Goal: Communication & Community: Answer question/provide support

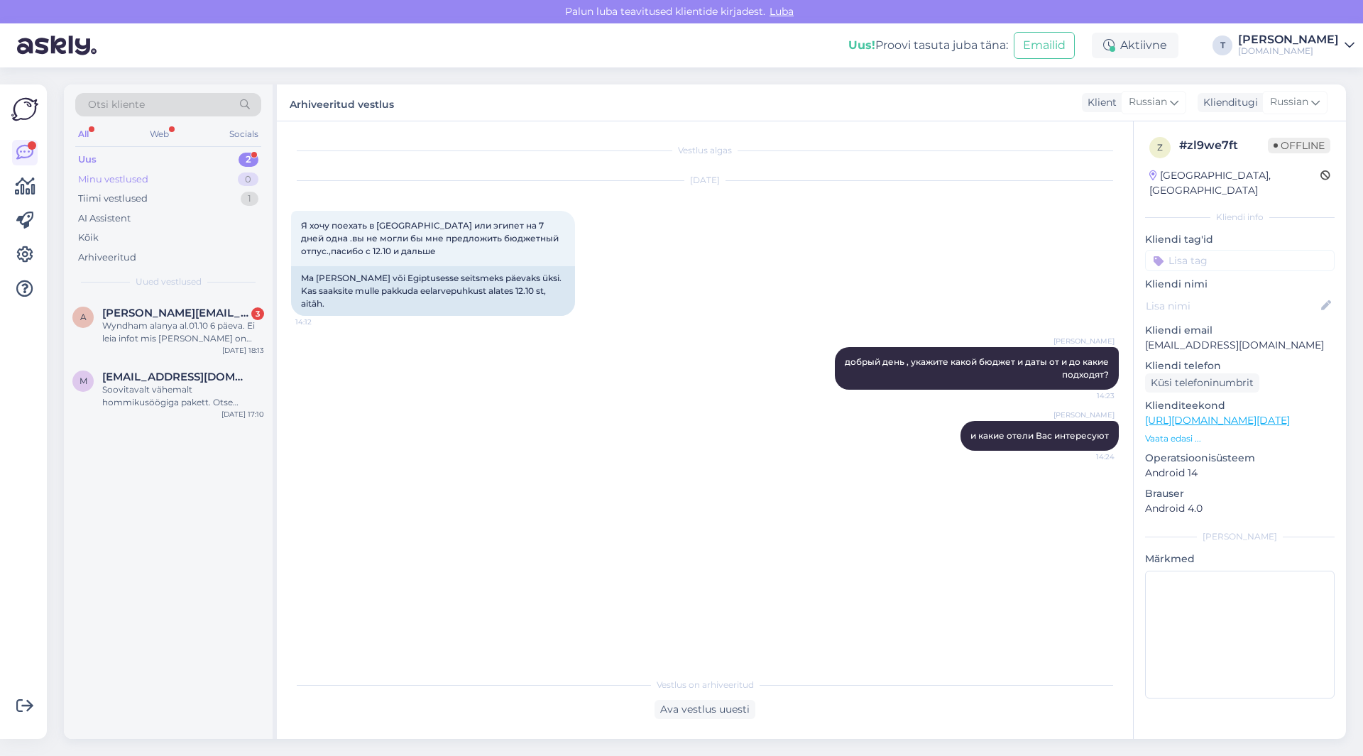
click at [162, 177] on div "Minu vestlused 0" at bounding box center [168, 180] width 186 height 20
click at [162, 177] on div "Minu vestlused 2" at bounding box center [168, 180] width 186 height 20
click at [136, 347] on div "[PERSON_NAME] [PERSON_NAME][EMAIL_ADDRESS][DOMAIN_NAME] Интересует поездка в [G…" at bounding box center [168, 329] width 209 height 64
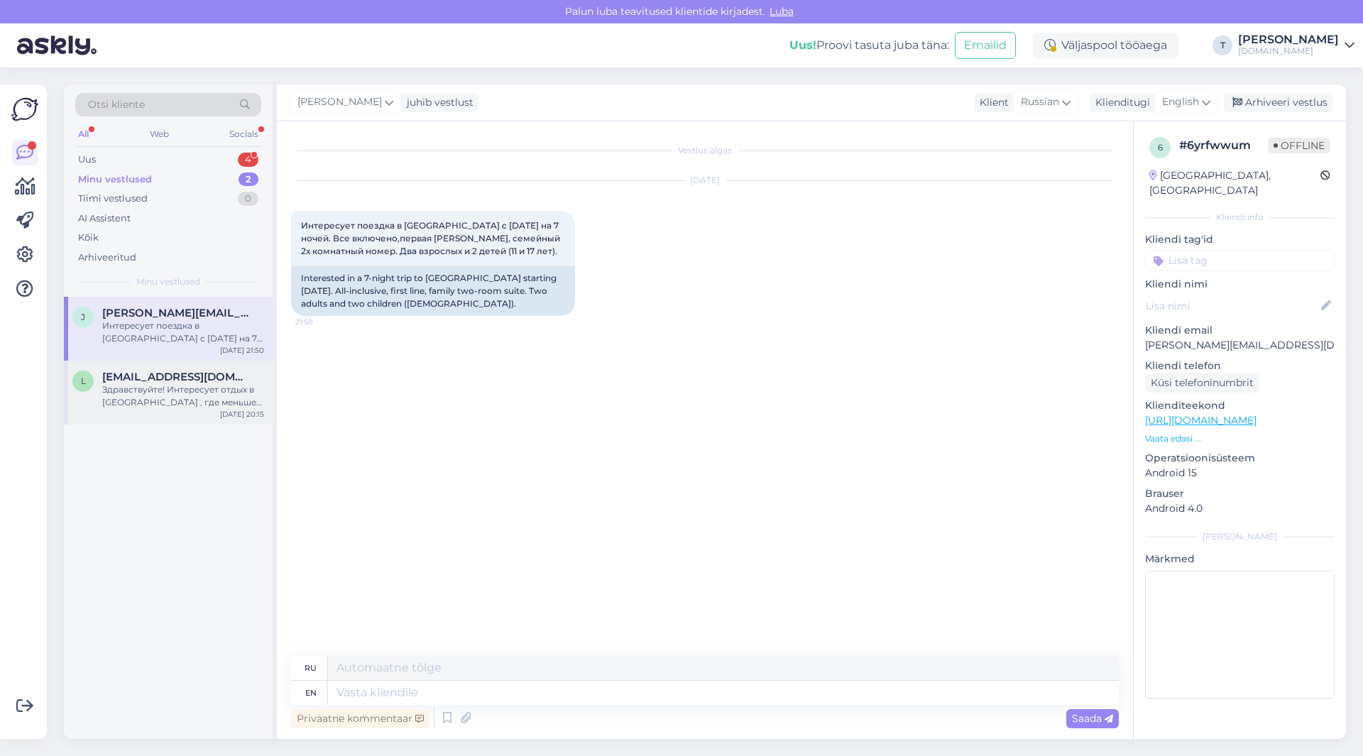
click at [128, 403] on div "Здравствуйте! Интересует отдых в [GEOGRAPHIC_DATA] , где меньше ветров. Вылет […" at bounding box center [183, 396] width 162 height 26
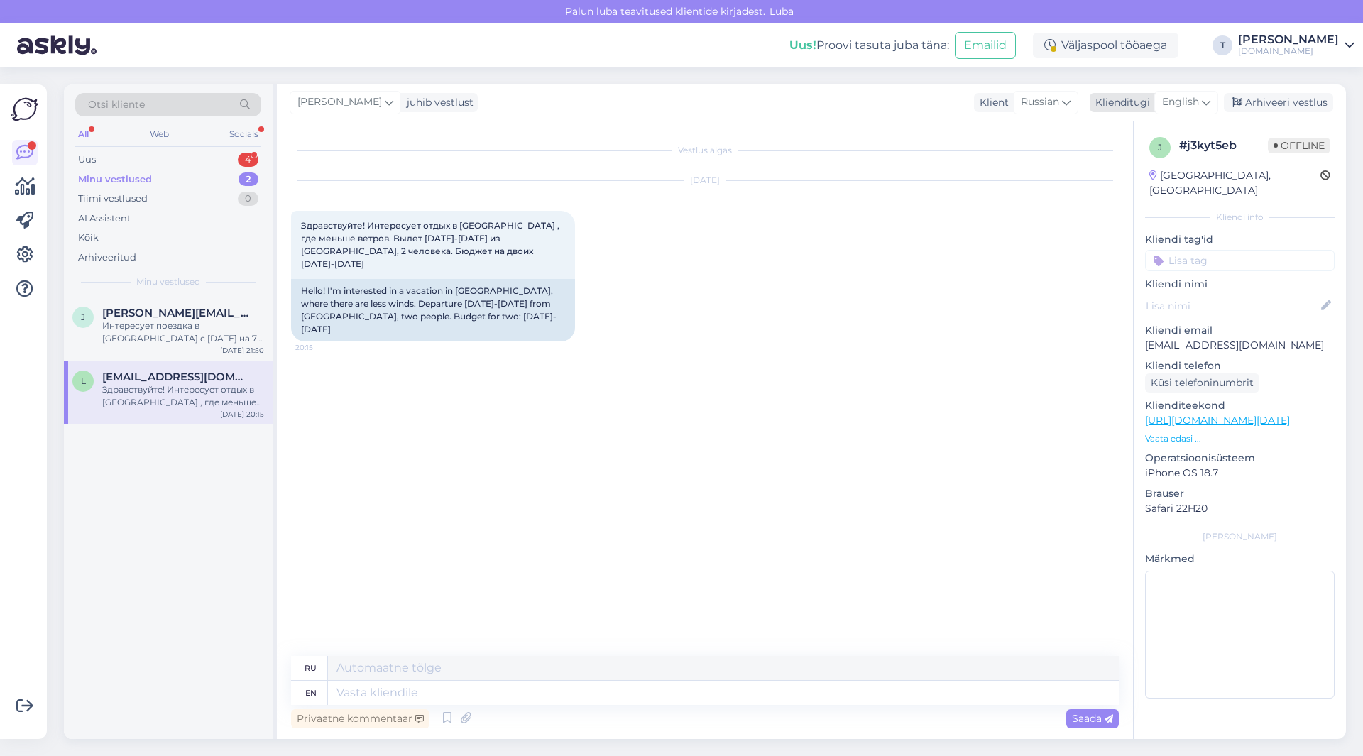
click at [1182, 102] on span "English" at bounding box center [1180, 102] width 37 height 16
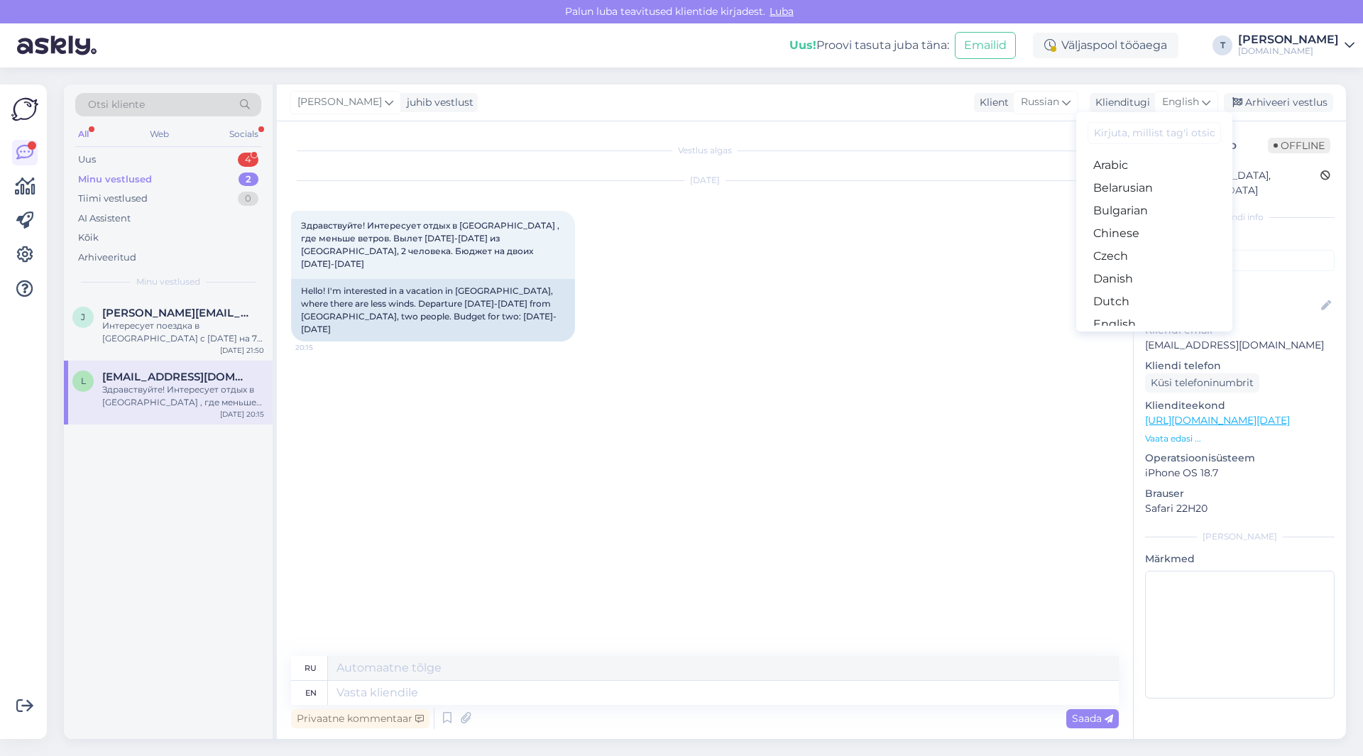
click at [1117, 722] on link "Russian" at bounding box center [1154, 733] width 156 height 23
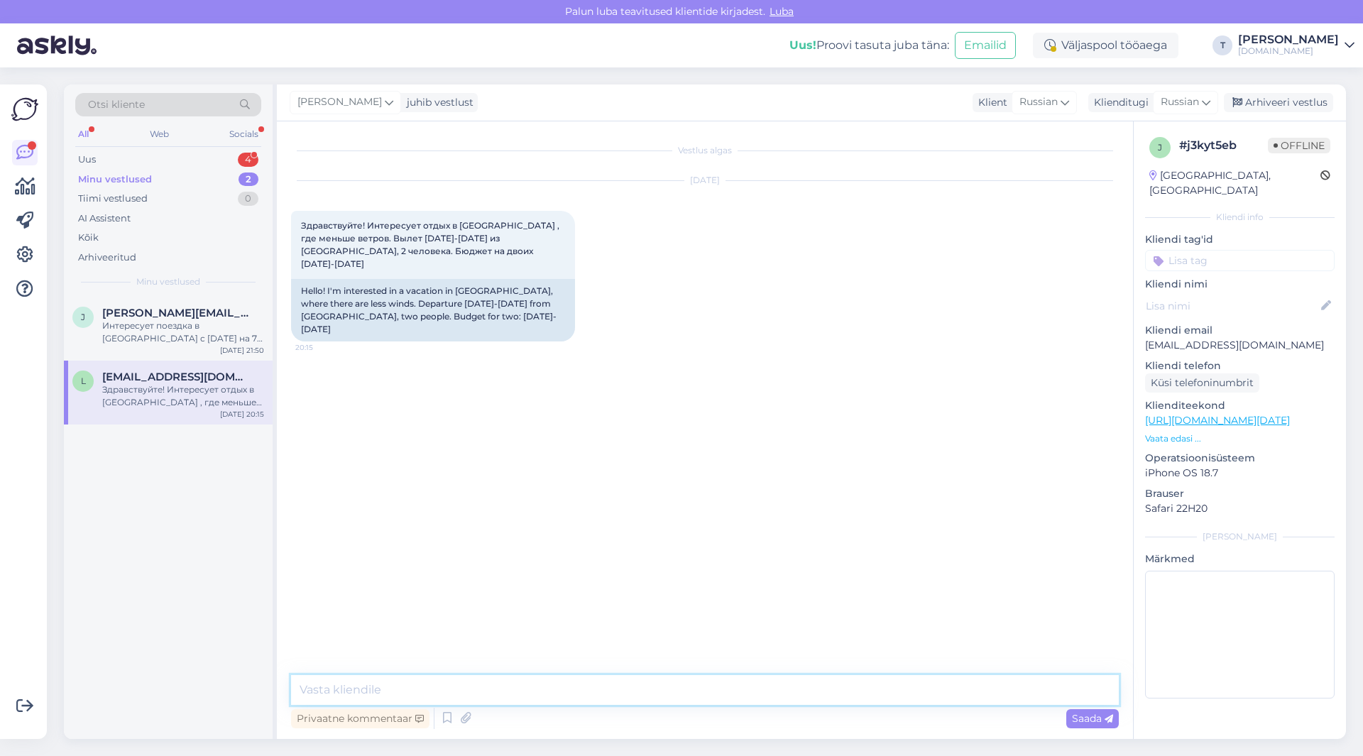
click at [659, 694] on textarea at bounding box center [705, 690] width 828 height 30
type textarea "Доброе утро , пришлю на почту"
click at [1075, 723] on span "Saada" at bounding box center [1092, 718] width 41 height 13
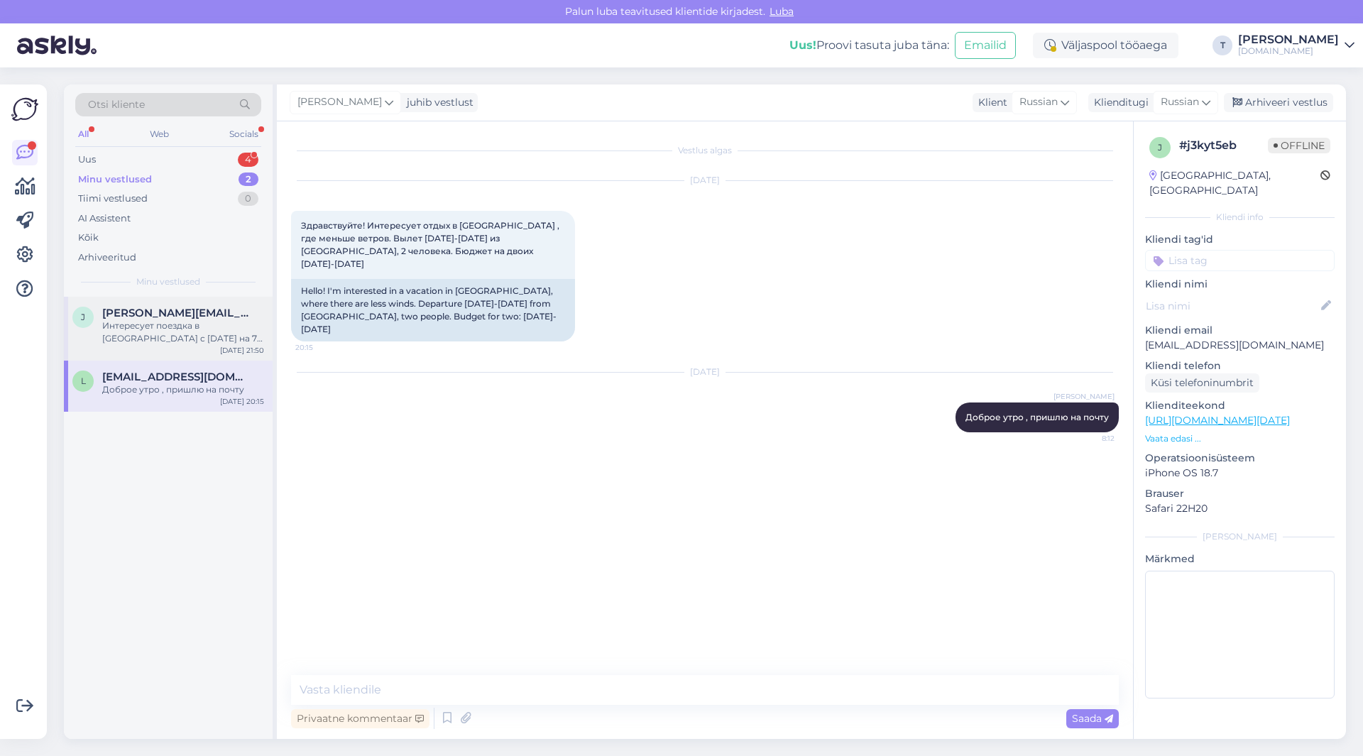
click at [201, 347] on div "[PERSON_NAME] [PERSON_NAME][EMAIL_ADDRESS][DOMAIN_NAME] Интересует поездка в [G…" at bounding box center [168, 329] width 209 height 64
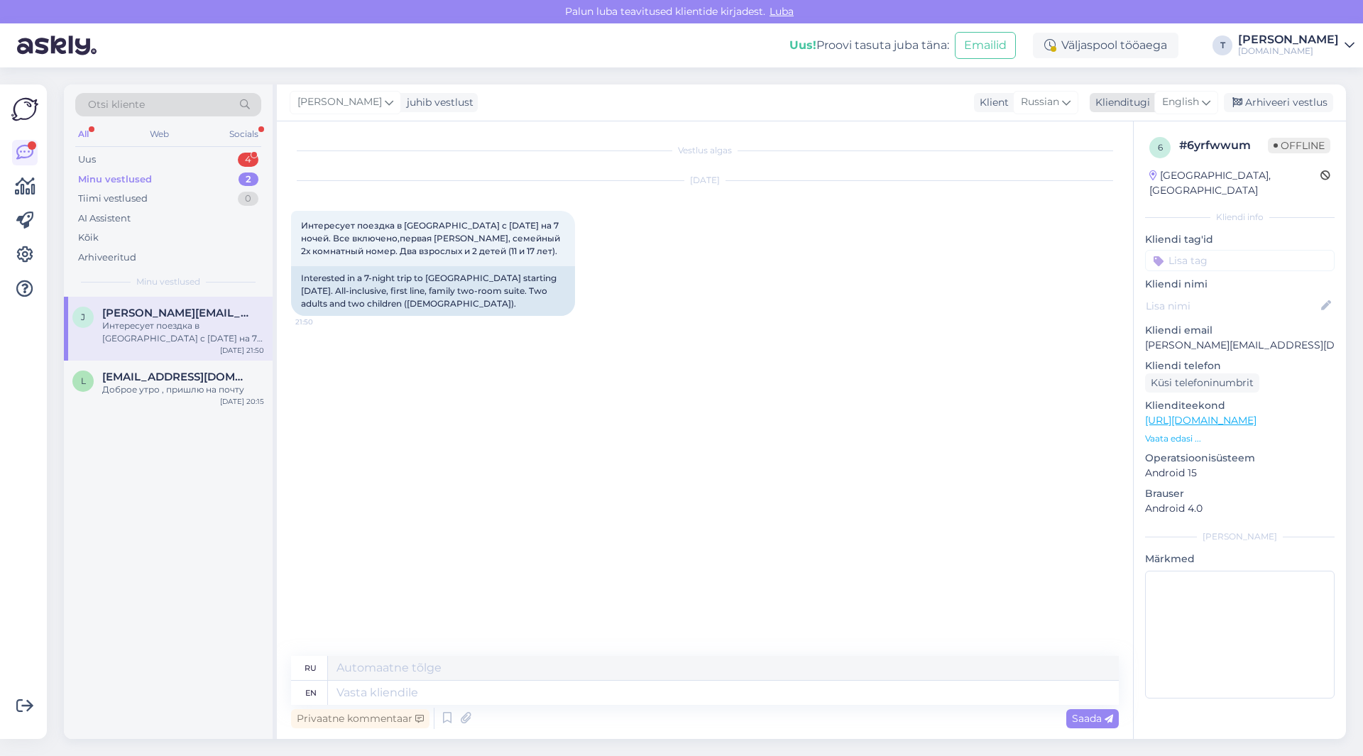
click at [1107, 106] on div "Klienditugi" at bounding box center [1120, 102] width 60 height 15
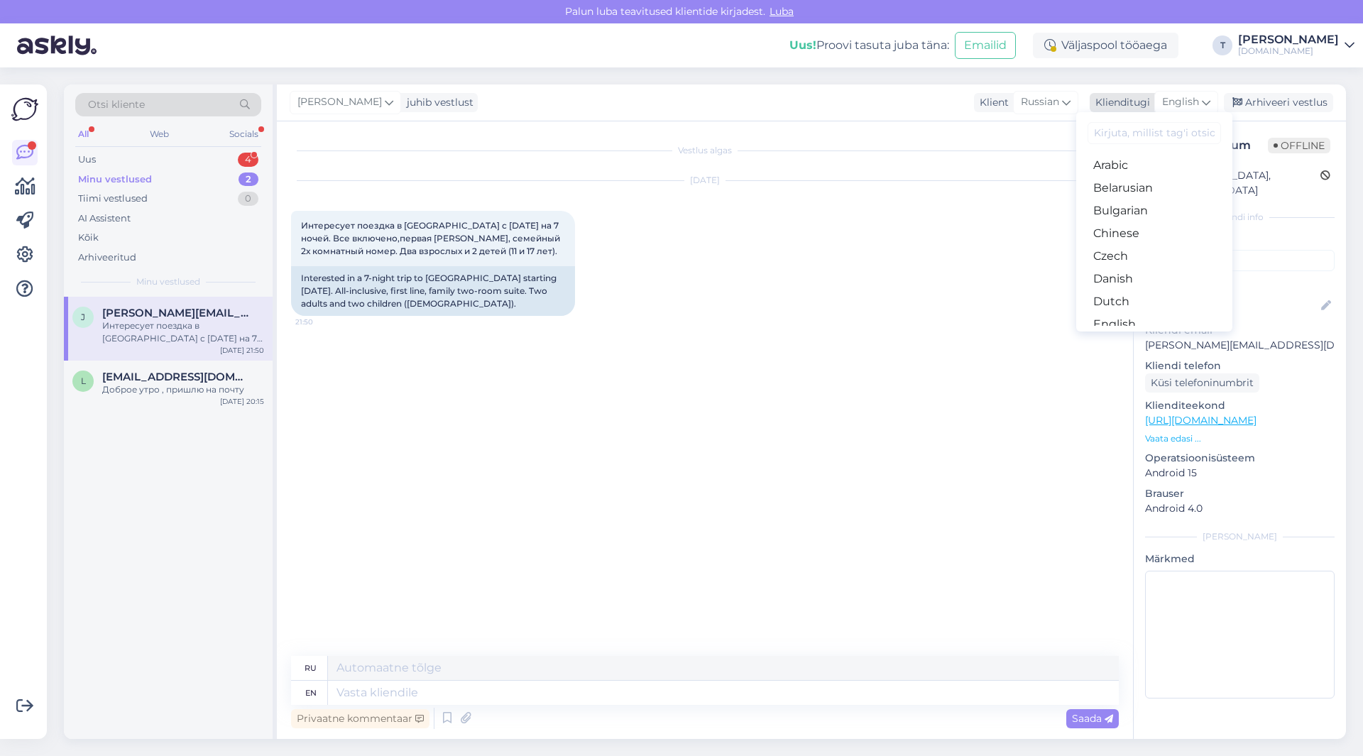
click at [1164, 102] on span "English" at bounding box center [1180, 102] width 37 height 16
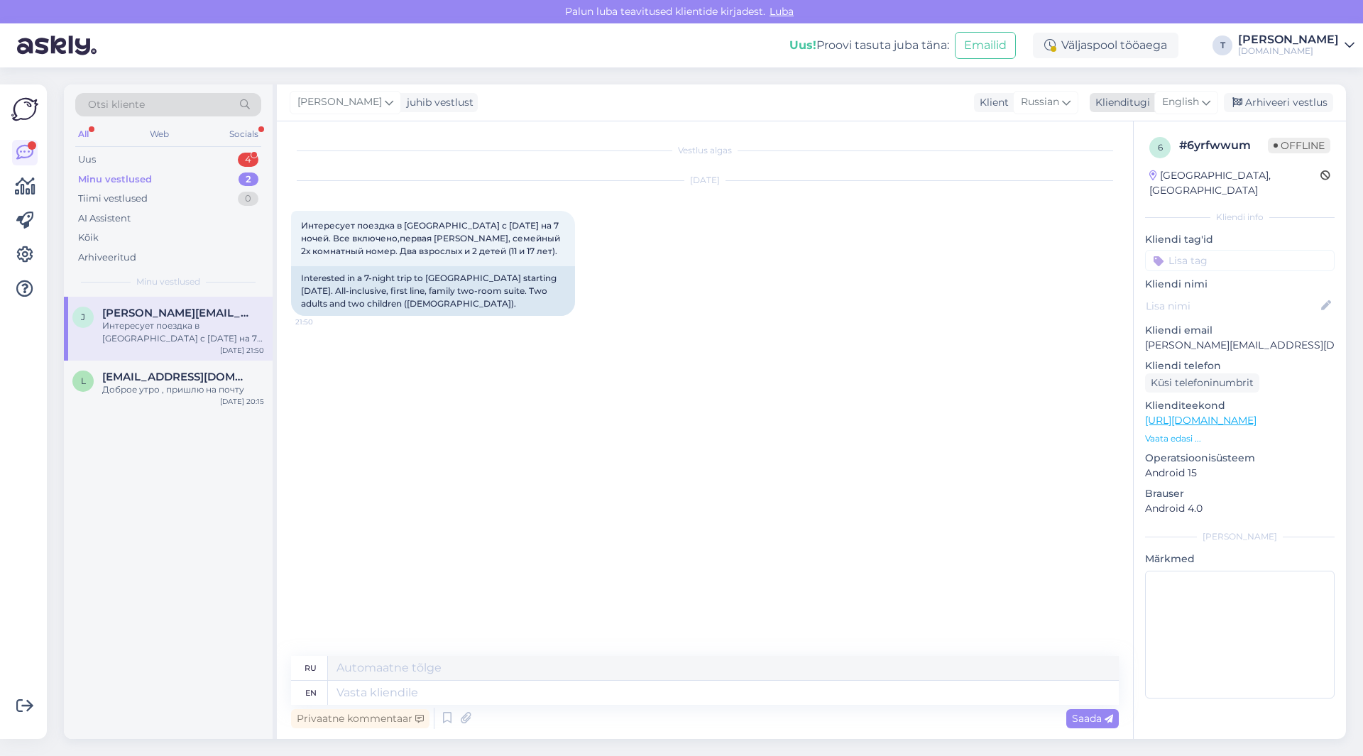
click at [1164, 102] on span "English" at bounding box center [1180, 102] width 37 height 16
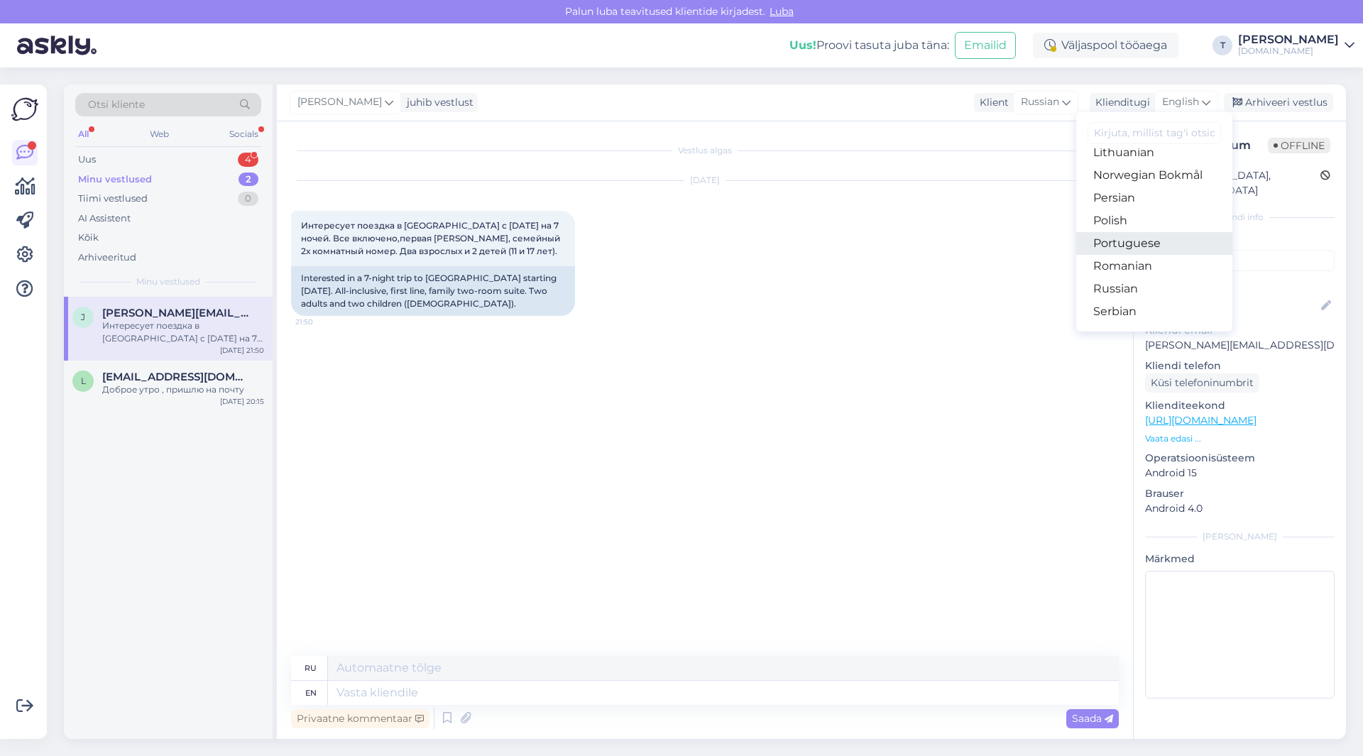
scroll to position [442, 0]
click at [1124, 285] on link "Russian" at bounding box center [1154, 291] width 156 height 23
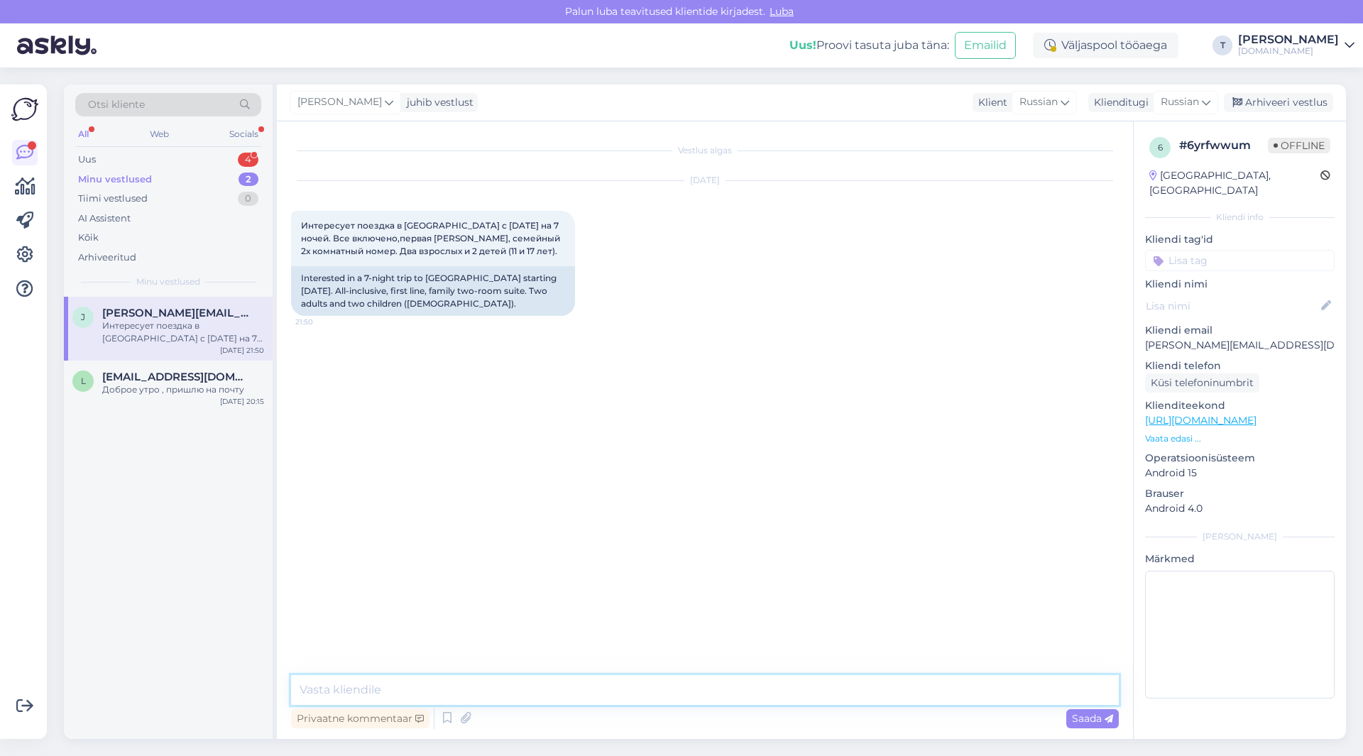
click at [496, 688] on textarea at bounding box center [705, 690] width 828 height 30
type textarea "Доброе утро , пришлю на почту вам"
click at [1080, 722] on span "Saada" at bounding box center [1092, 718] width 41 height 13
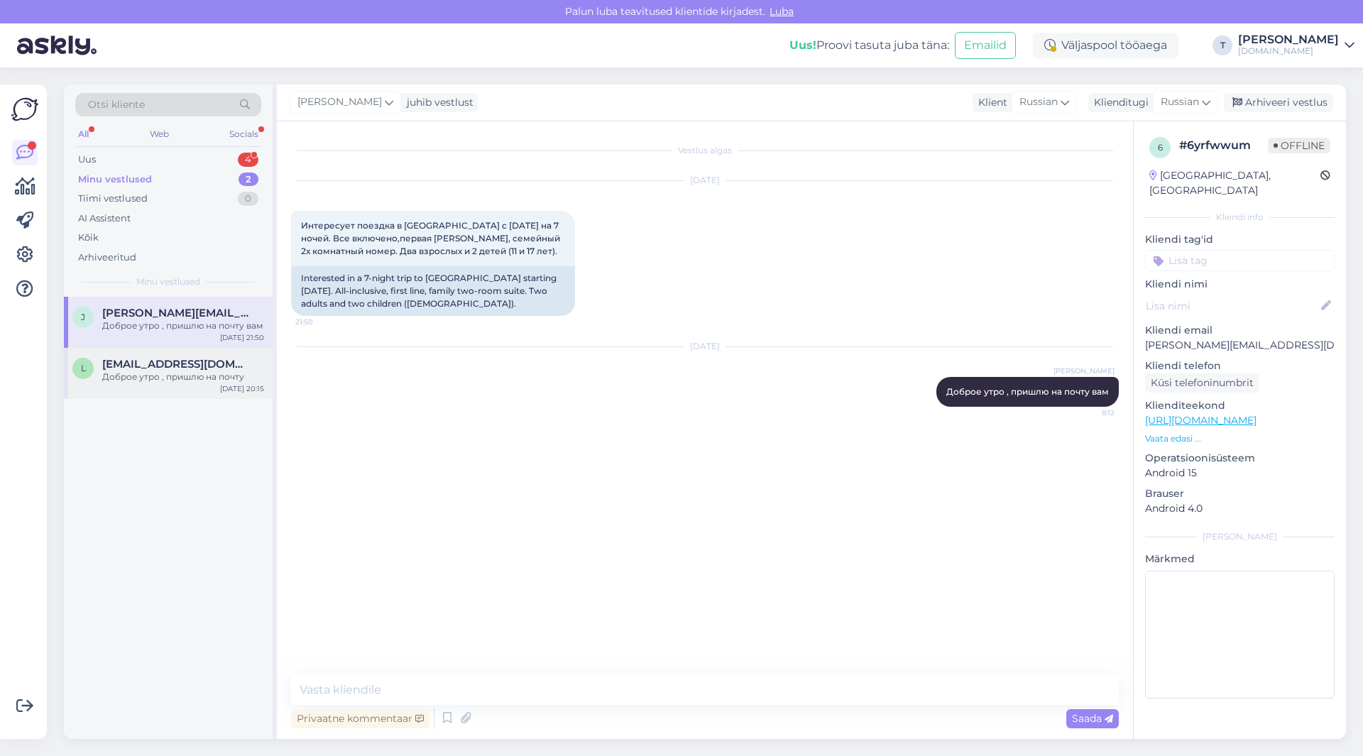
click at [190, 356] on div "[PERSON_NAME] [PERSON_NAME][EMAIL_ADDRESS][DOMAIN_NAME] Доброе утро , пришлю на…" at bounding box center [168, 373] width 209 height 51
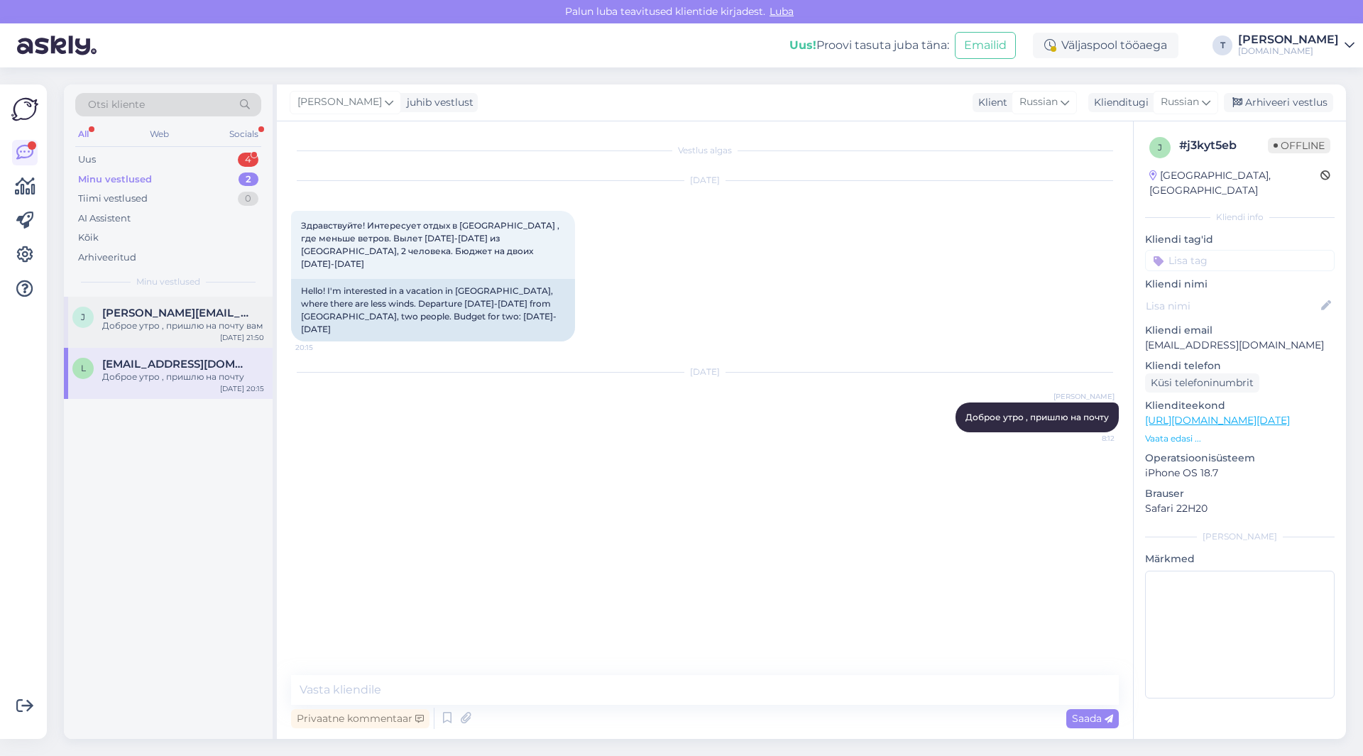
click at [183, 318] on span "[PERSON_NAME][EMAIL_ADDRESS][DOMAIN_NAME]" at bounding box center [176, 313] width 148 height 13
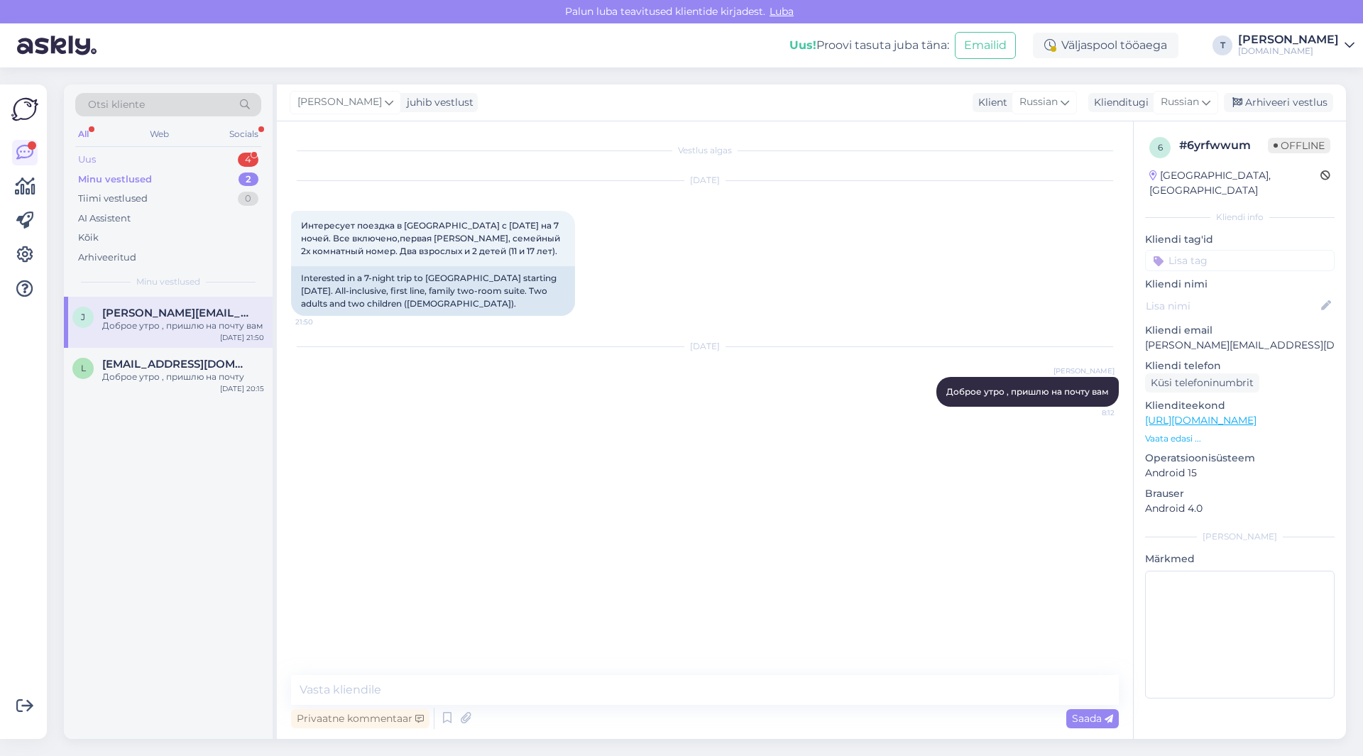
click at [177, 161] on div "Uus 4" at bounding box center [168, 160] width 186 height 20
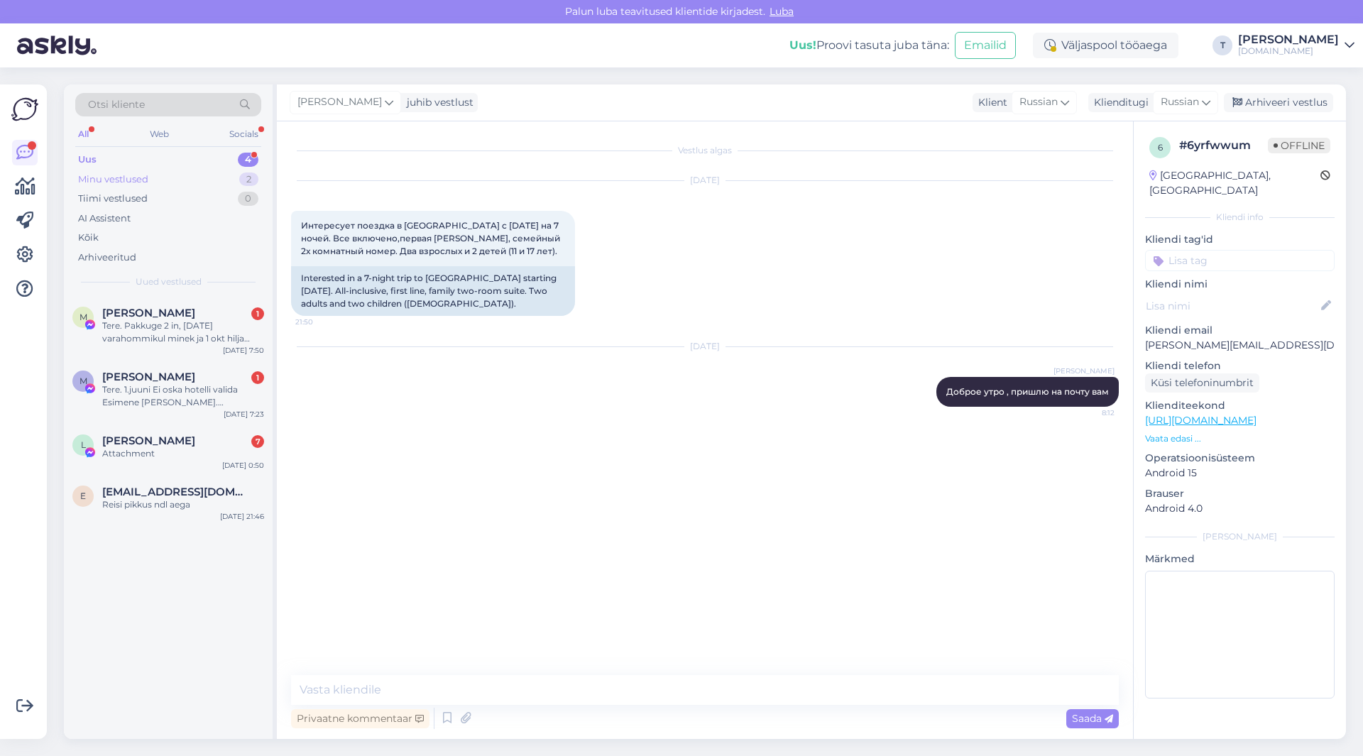
click at [179, 173] on div "Minu vestlused 2" at bounding box center [168, 180] width 186 height 20
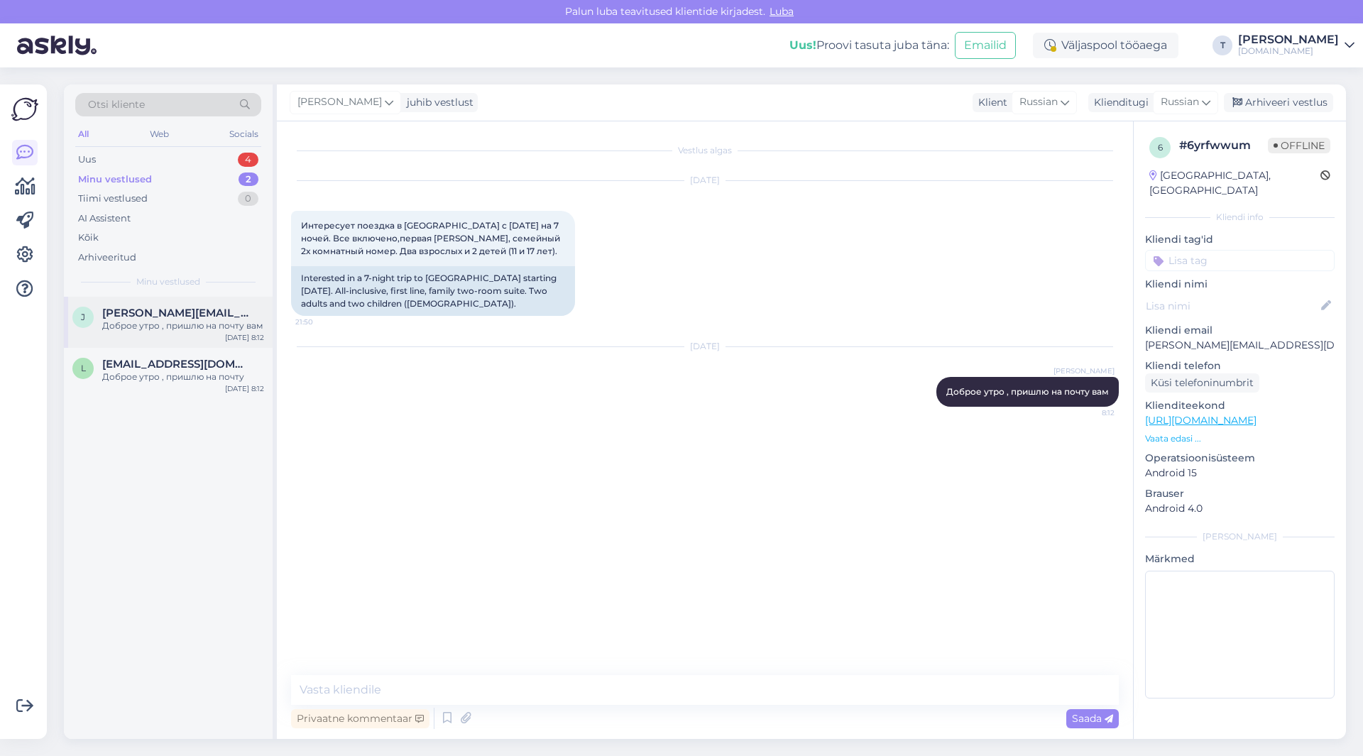
click at [171, 318] on span "[PERSON_NAME][EMAIL_ADDRESS][DOMAIN_NAME]" at bounding box center [176, 313] width 148 height 13
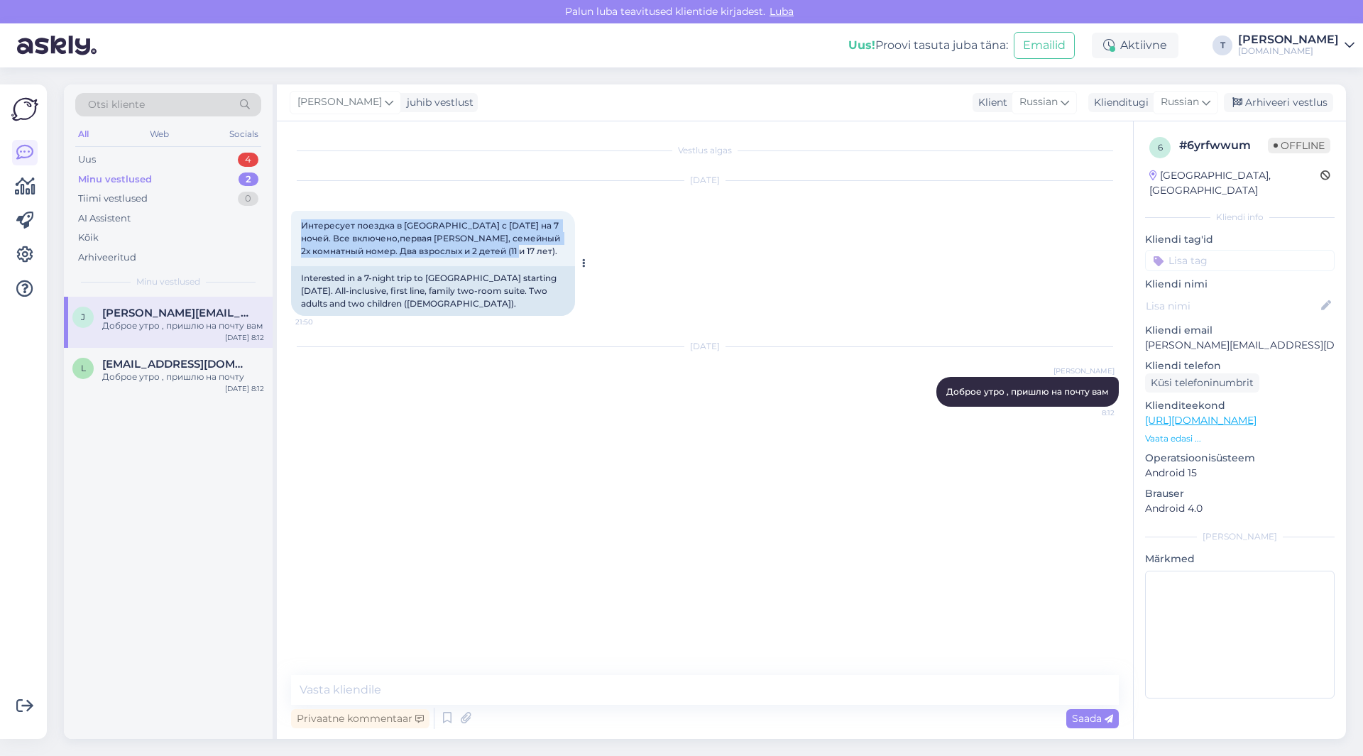
drag, startPoint x: 552, startPoint y: 250, endPoint x: 295, endPoint y: 214, distance: 259.4
click at [295, 214] on div "Интересует поездка в [GEOGRAPHIC_DATA] с [DATE] на 7 ночей. Все включено,первая…" at bounding box center [433, 238] width 284 height 55
copy span "Интересует поездка в [GEOGRAPHIC_DATA] с [DATE] на 7 ночей. Все включено,первая…"
click at [1198, 338] on p "[PERSON_NAME][EMAIL_ADDRESS][DOMAIN_NAME]" at bounding box center [1240, 345] width 190 height 15
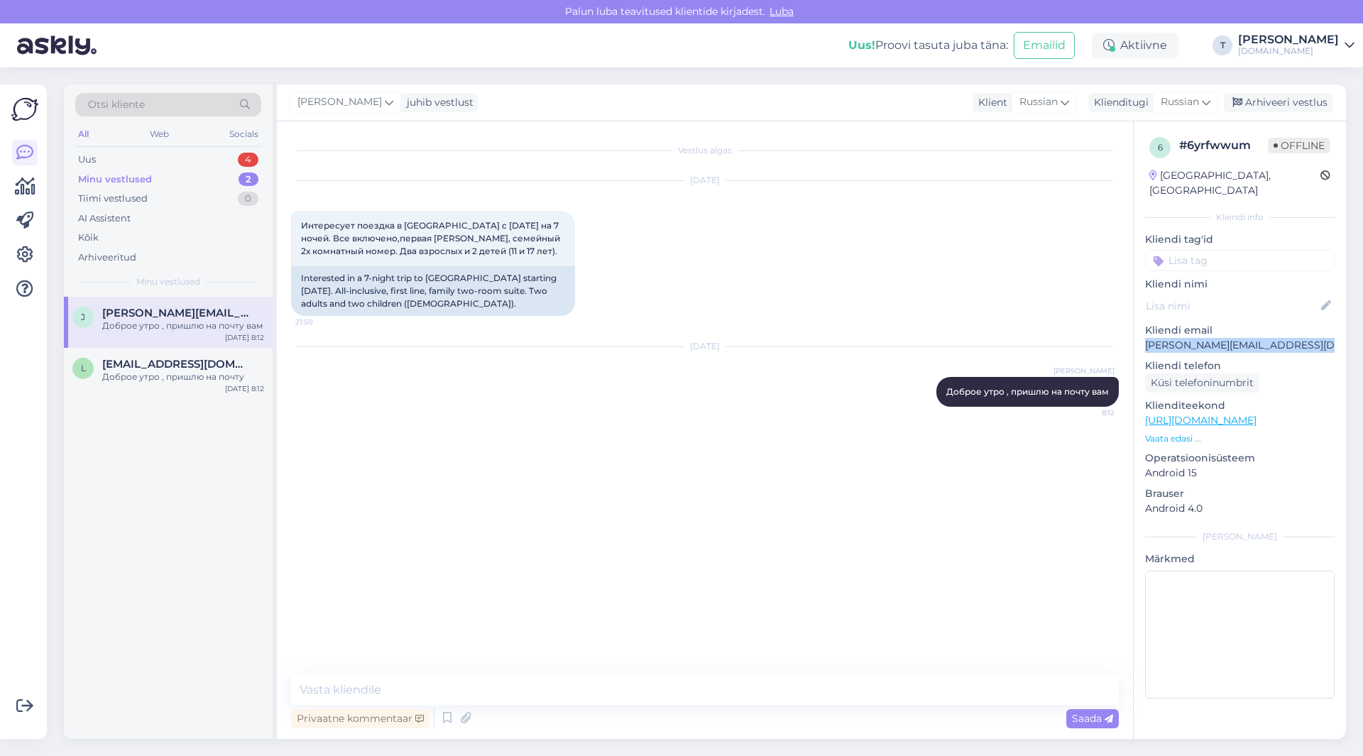
click at [1198, 338] on p "[PERSON_NAME][EMAIL_ADDRESS][DOMAIN_NAME]" at bounding box center [1240, 345] width 190 height 15
copy p "[PERSON_NAME][EMAIL_ADDRESS][DOMAIN_NAME]"
click at [1157, 432] on p "Vaata edasi ..." at bounding box center [1240, 438] width 190 height 13
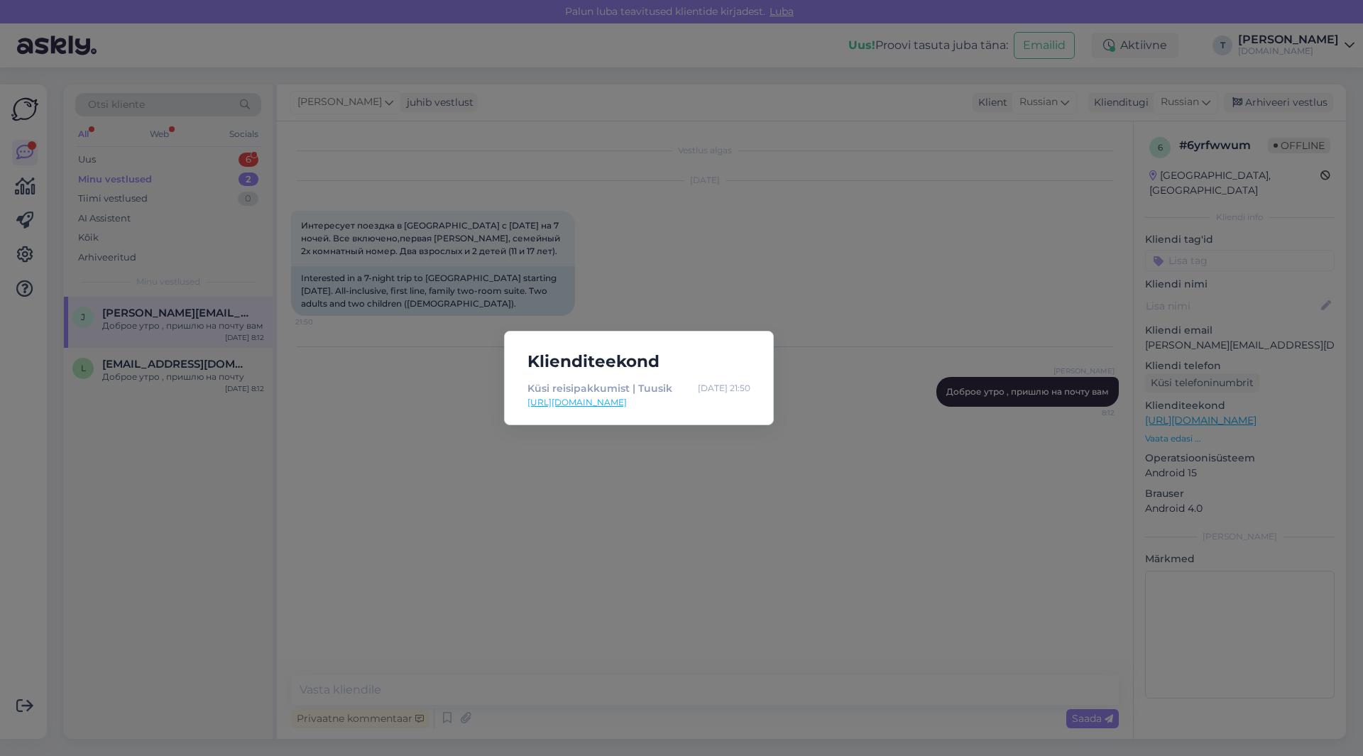
click at [775, 288] on div "Klienditeekond Küsi reisipakkumist | Tuusik [DATE] 21:50 [URL][DOMAIN_NAME]" at bounding box center [681, 378] width 1363 height 756
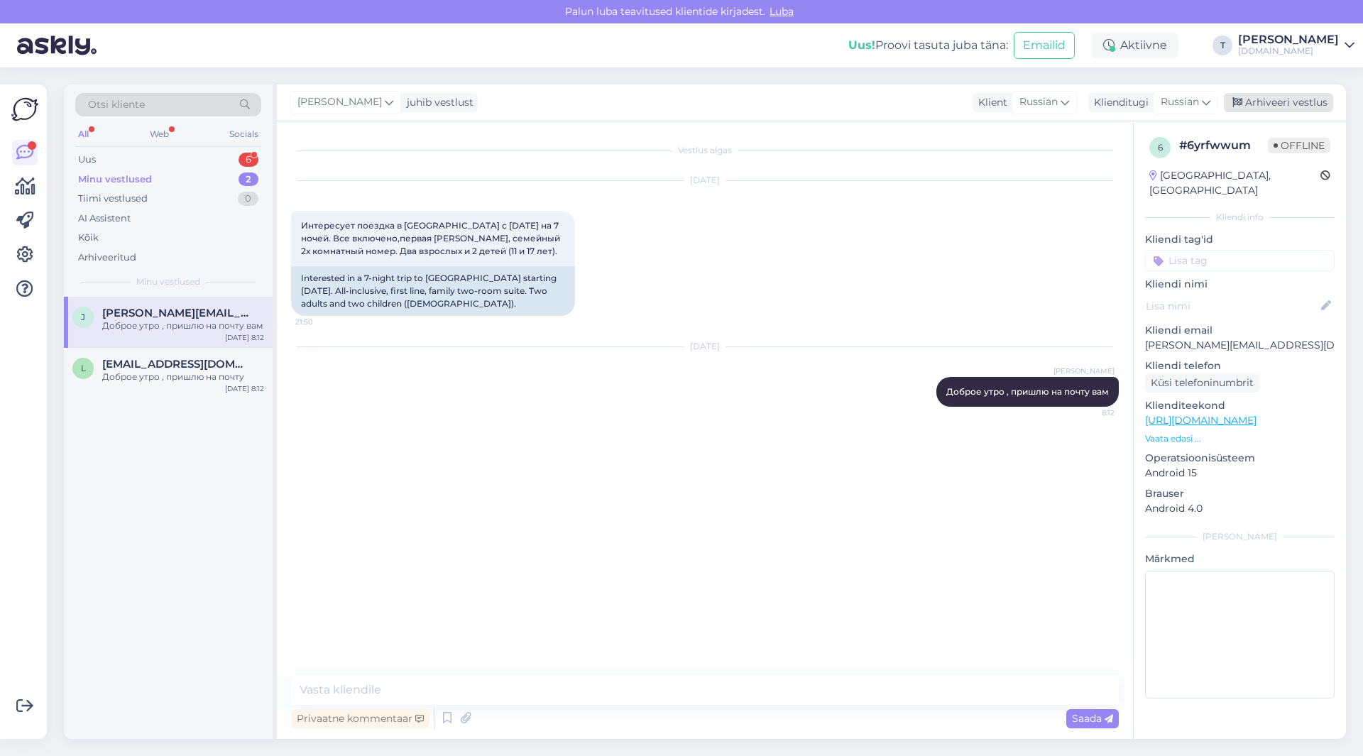
click at [1288, 101] on div "Arhiveeri vestlus" at bounding box center [1278, 102] width 109 height 19
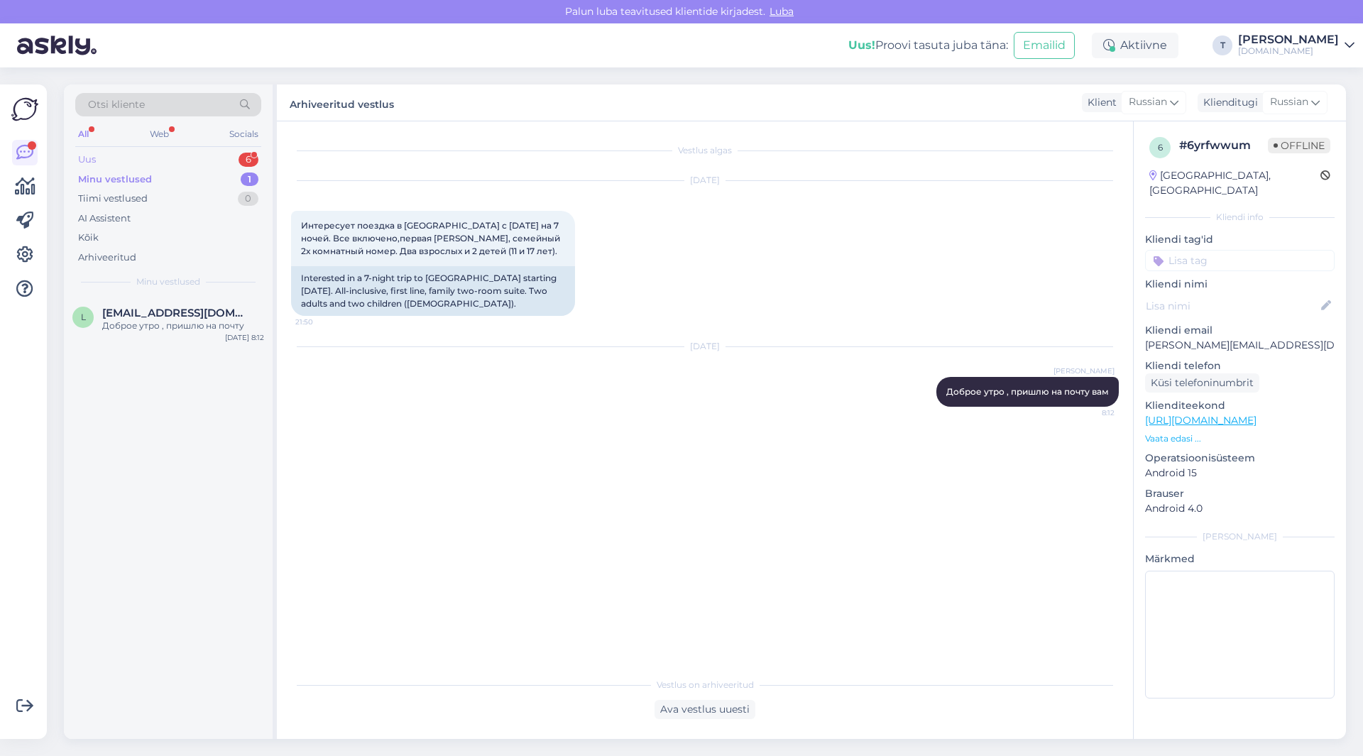
click at [231, 156] on div "Uus 6" at bounding box center [168, 160] width 186 height 20
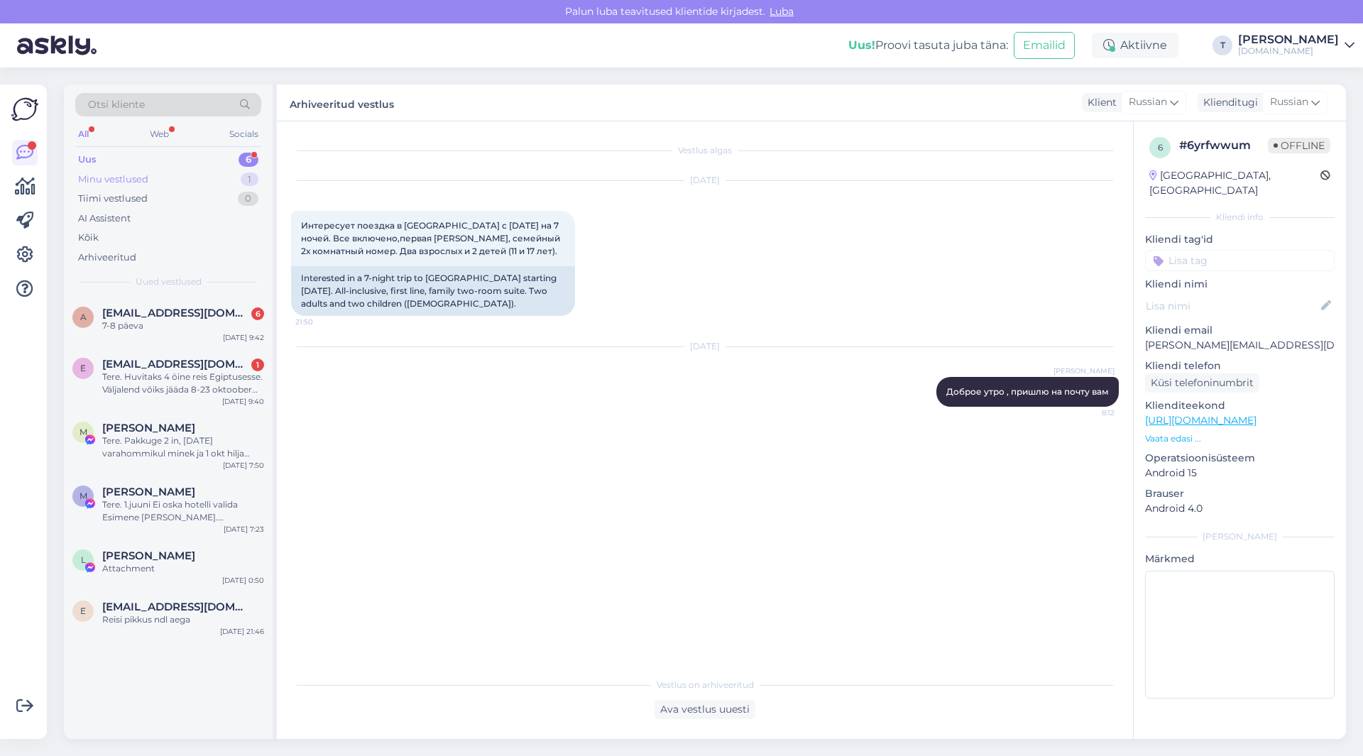
click at [174, 175] on div "Minu vestlused 1" at bounding box center [168, 180] width 186 height 20
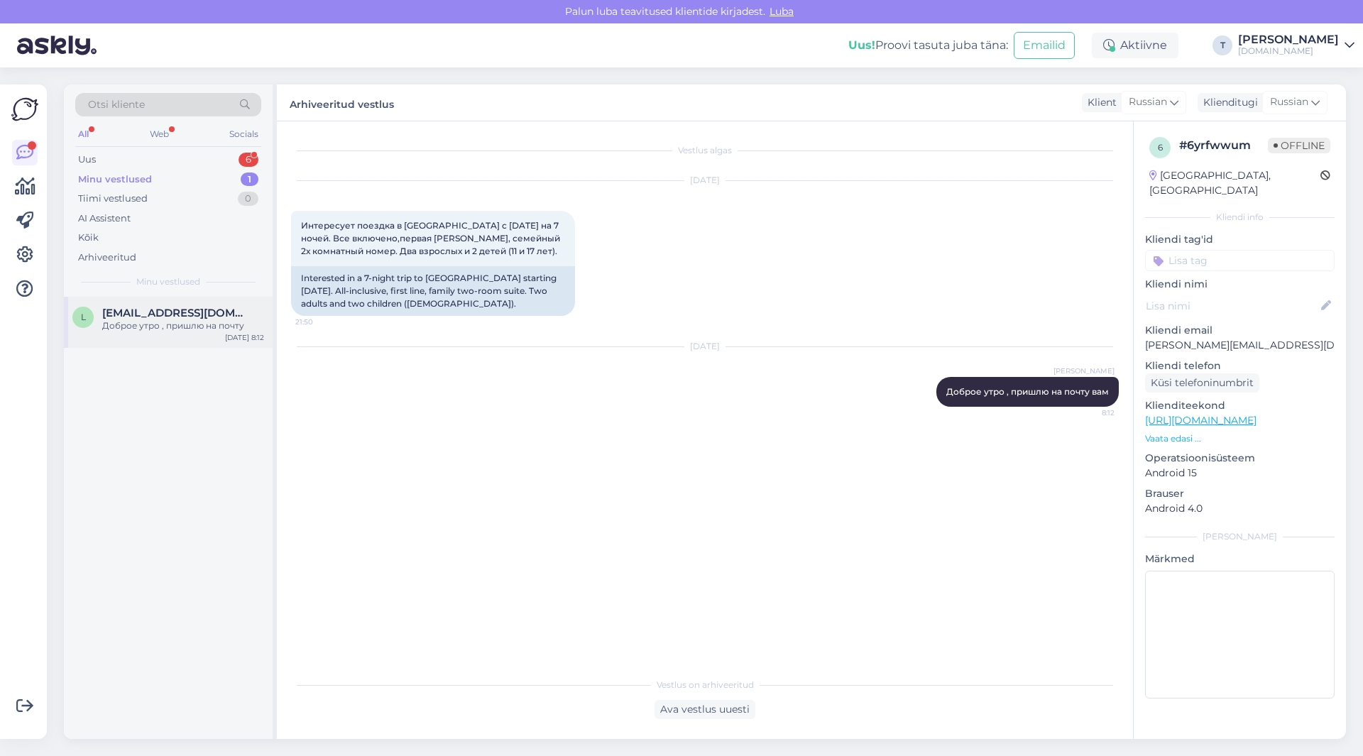
click at [176, 320] on div "Доброе утро , пришлю на почту" at bounding box center [183, 325] width 162 height 13
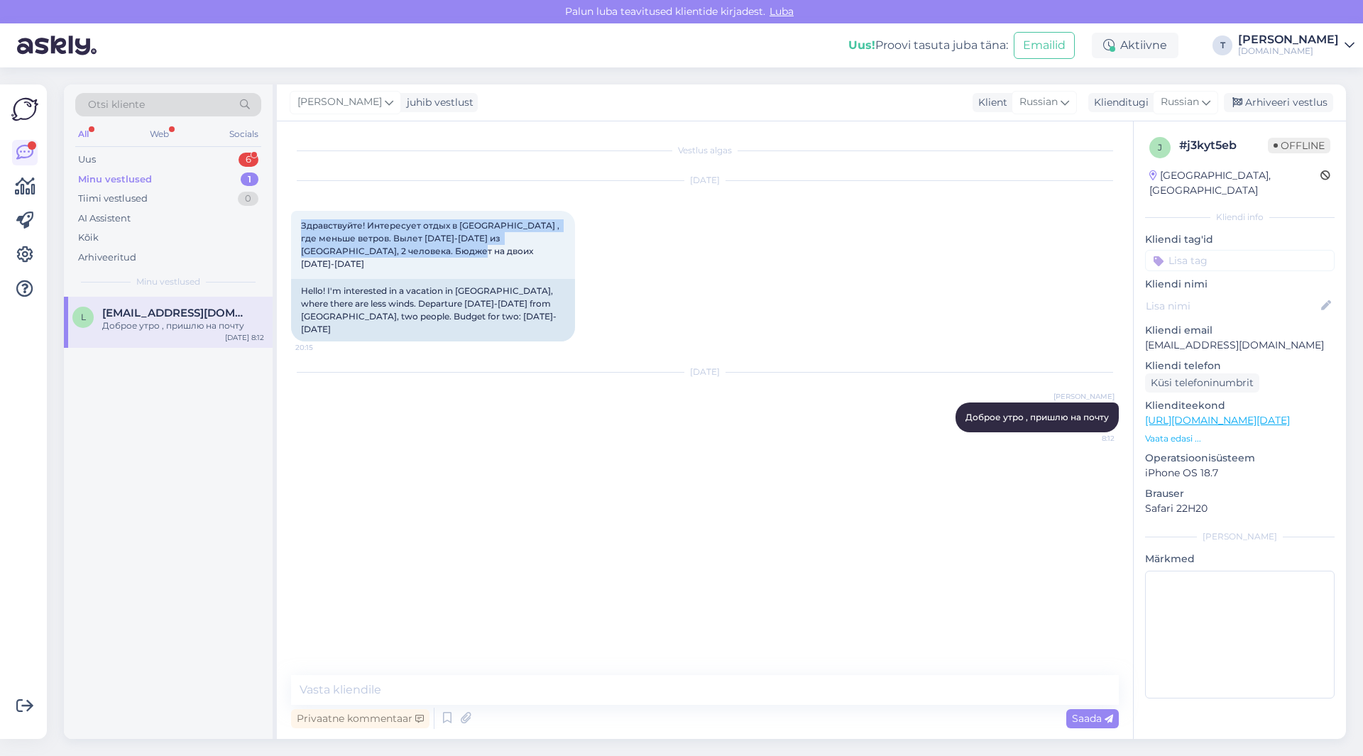
drag, startPoint x: 427, startPoint y: 251, endPoint x: 285, endPoint y: 219, distance: 145.5
click at [285, 219] on div "Vestlus algas [DATE] Здравствуйте! Интересует отдых в [GEOGRAPHIC_DATA] , где м…" at bounding box center [705, 430] width 856 height 618
copy span "Здравствуйте! Интересует отдых в [GEOGRAPHIC_DATA] , где меньше ветров. Вылет […"
click at [1195, 338] on p "[EMAIL_ADDRESS][DOMAIN_NAME]" at bounding box center [1240, 345] width 190 height 15
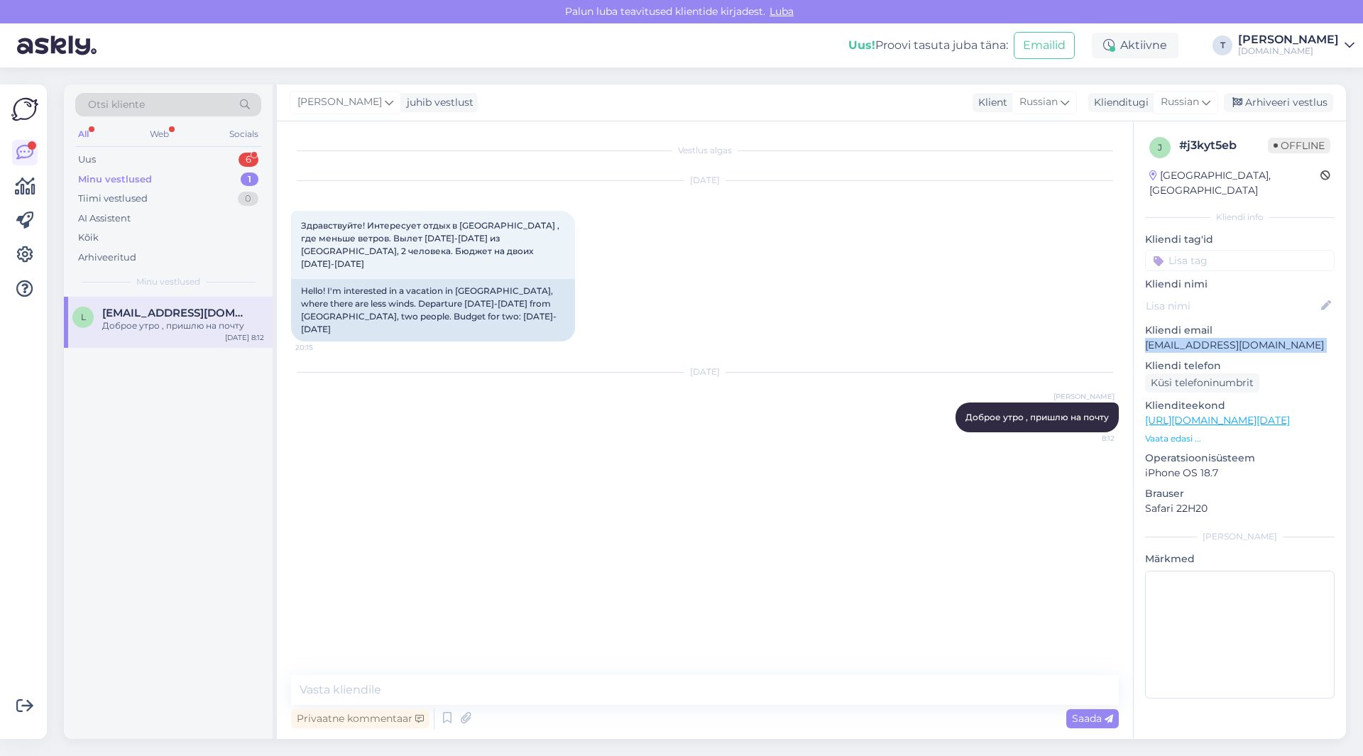
click at [1195, 338] on p "[EMAIL_ADDRESS][DOMAIN_NAME]" at bounding box center [1240, 345] width 190 height 15
copy p "[EMAIL_ADDRESS][DOMAIN_NAME]"
click at [196, 157] on div "Uus 7" at bounding box center [168, 160] width 186 height 20
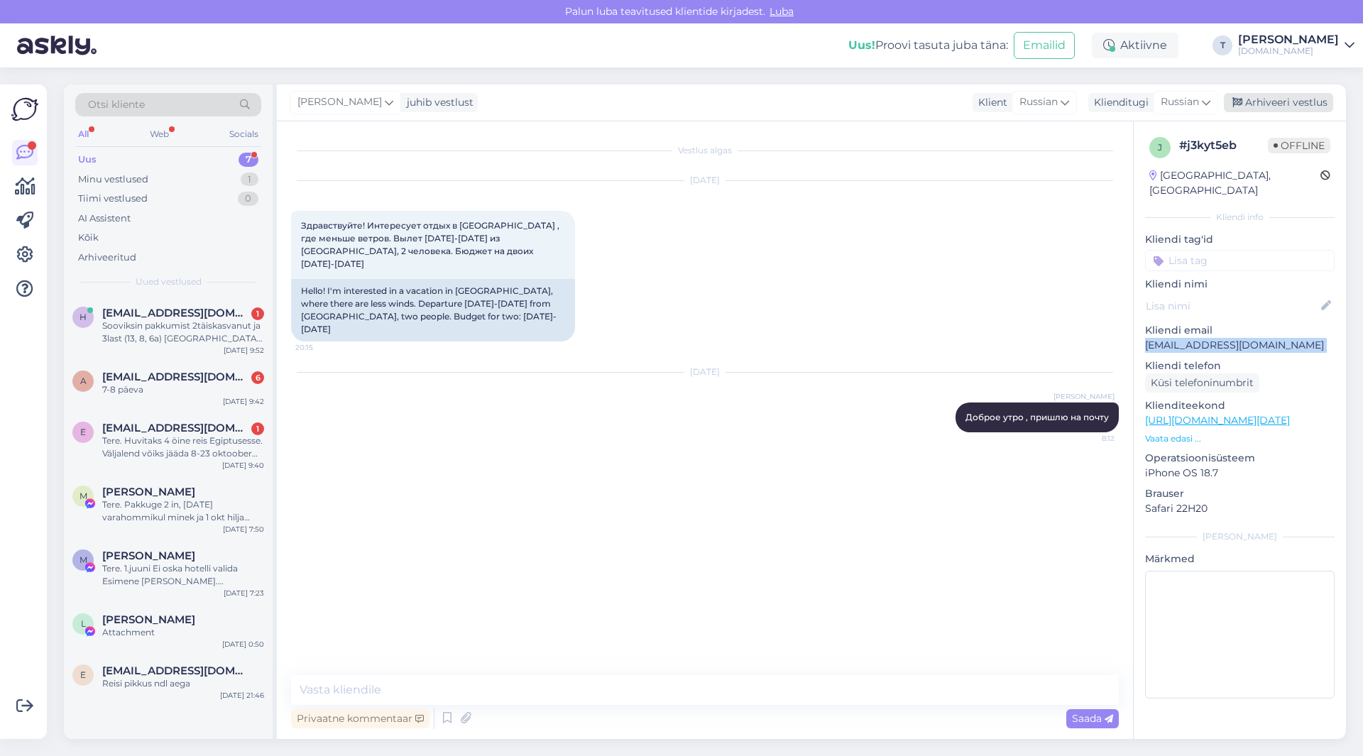
click at [1248, 104] on div "Arhiveeri vestlus" at bounding box center [1278, 102] width 109 height 19
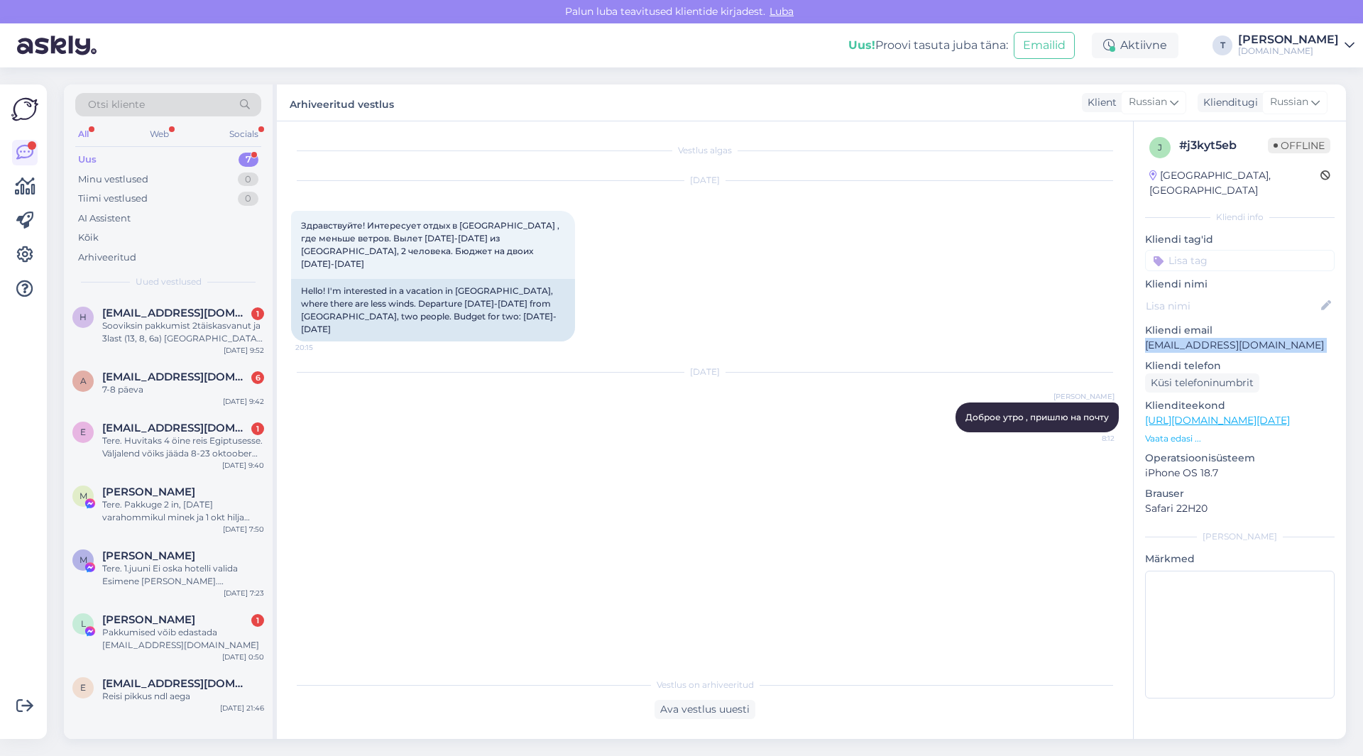
click at [204, 158] on div "Uus 7" at bounding box center [168, 160] width 186 height 20
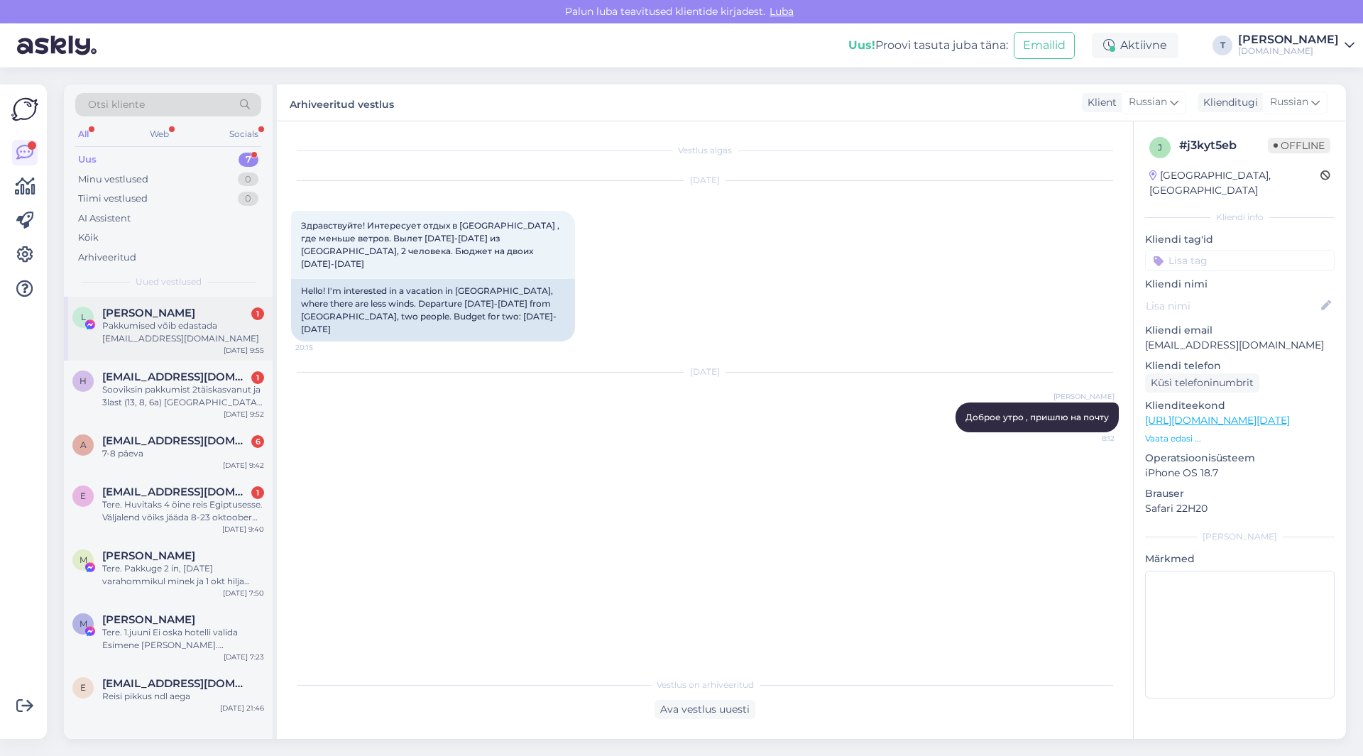
click at [162, 321] on div "Pakkumised võib edastada [EMAIL_ADDRESS][DOMAIN_NAME]" at bounding box center [183, 332] width 162 height 26
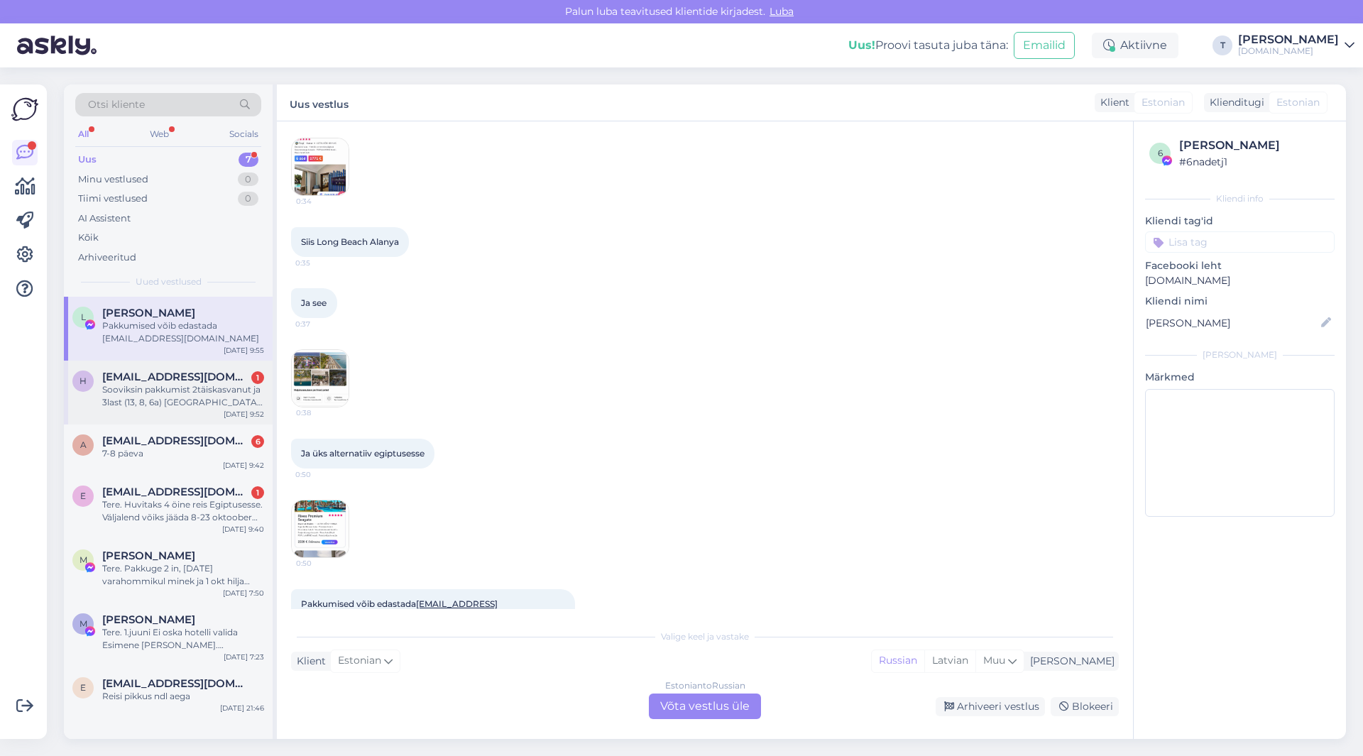
click at [164, 382] on span "[EMAIL_ADDRESS][DOMAIN_NAME]" at bounding box center [176, 377] width 148 height 13
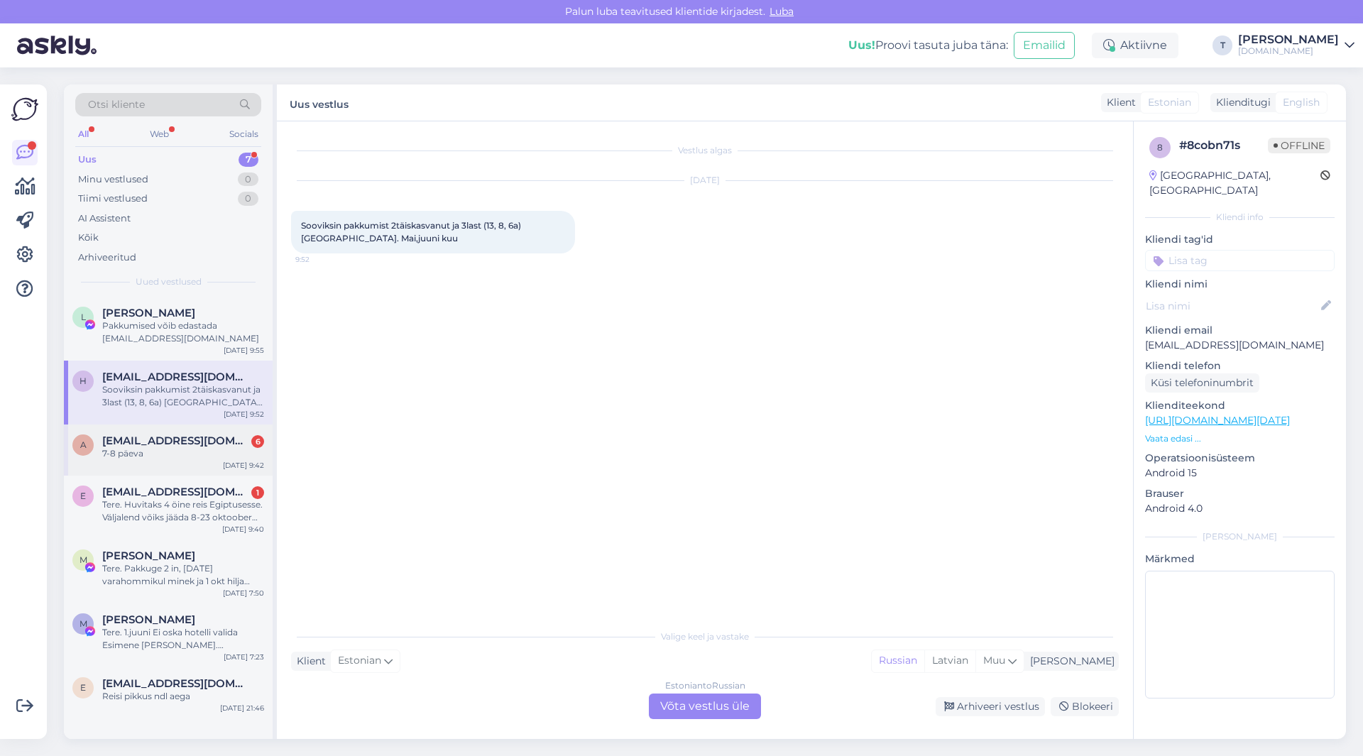
click at [163, 432] on div "a [EMAIL_ADDRESS][DOMAIN_NAME] 6 7-8 päeva [DATE] 9:42" at bounding box center [168, 449] width 209 height 51
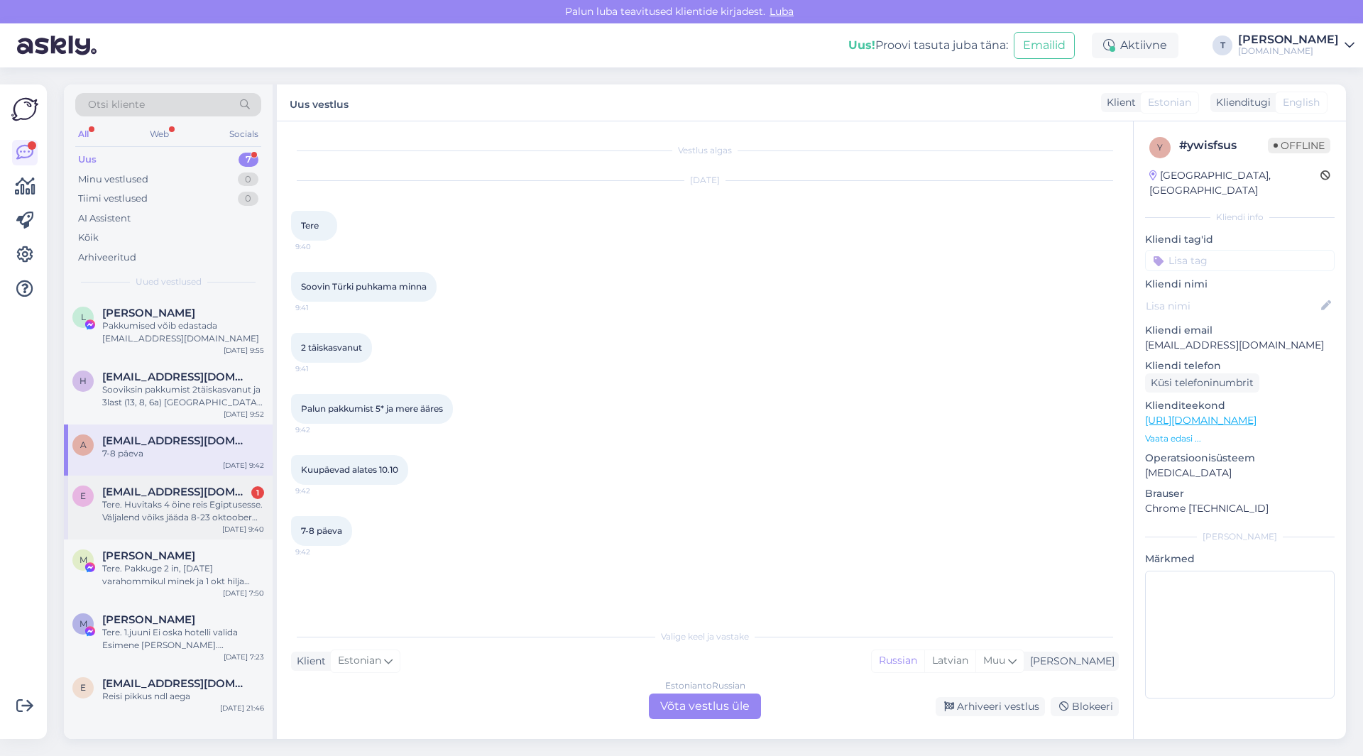
click at [155, 494] on span "[EMAIL_ADDRESS][DOMAIN_NAME]" at bounding box center [176, 492] width 148 height 13
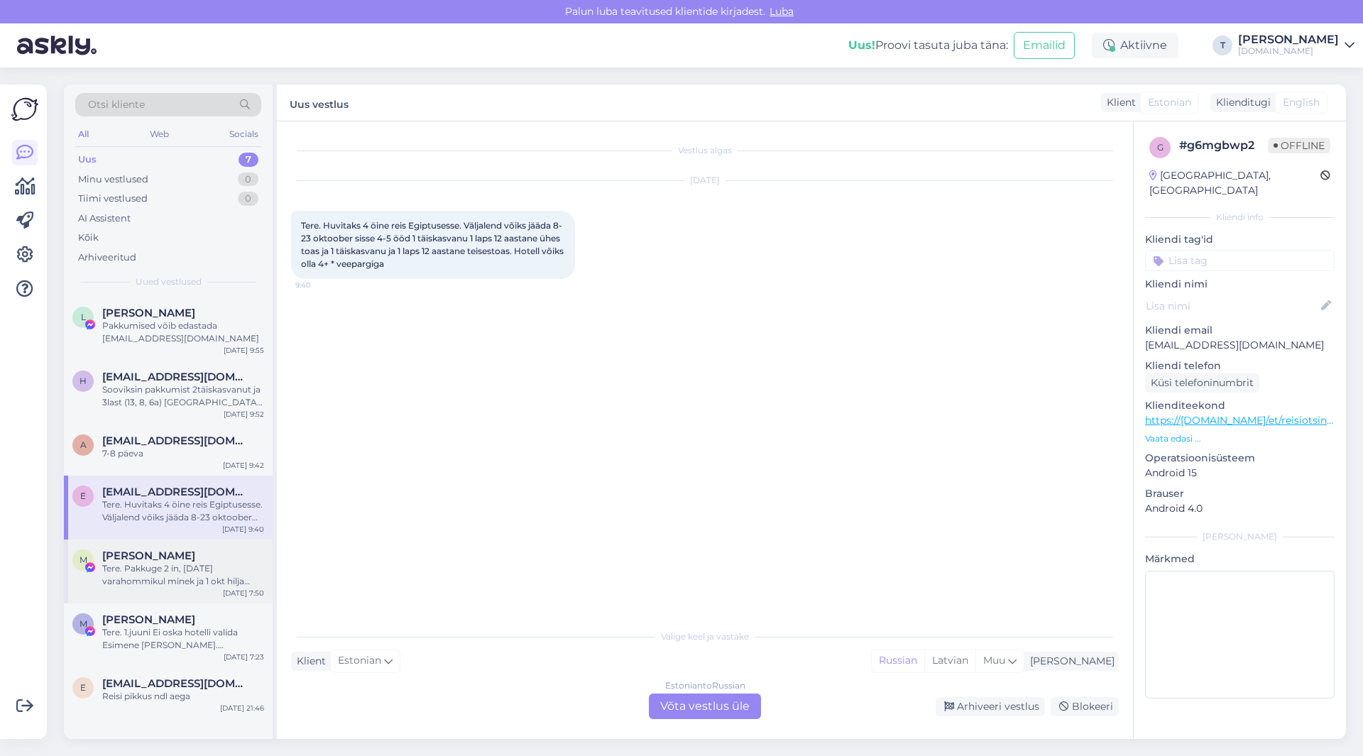
click at [141, 561] on span "[PERSON_NAME]" at bounding box center [148, 555] width 93 height 13
